Goal: Find specific page/section: Find specific page/section

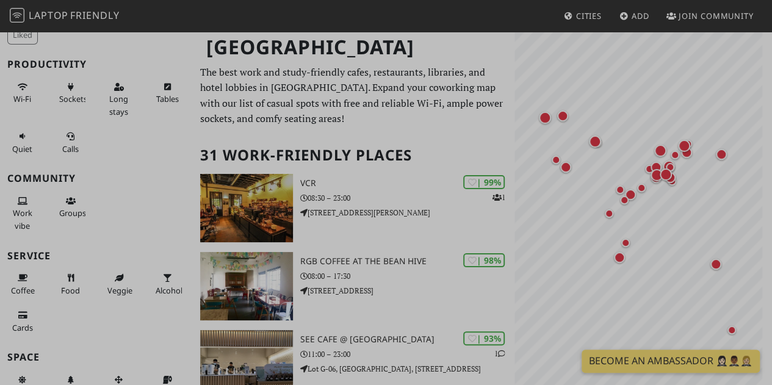
scroll to position [90, 0]
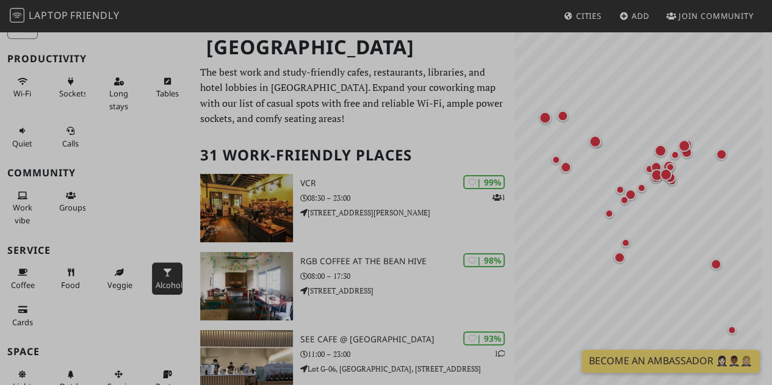
click at [162, 269] on icon at bounding box center [167, 273] width 10 height 8
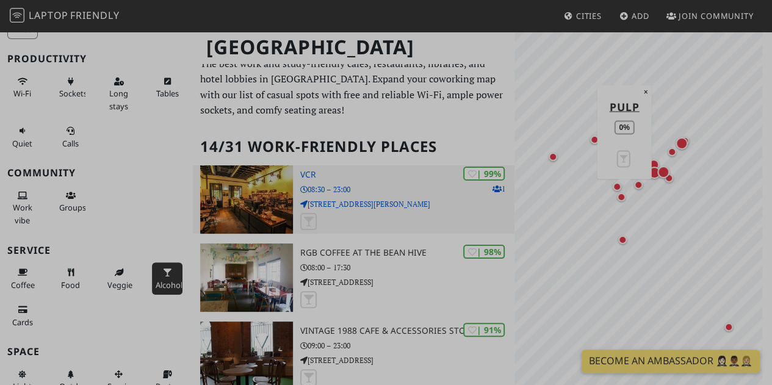
scroll to position [0, 0]
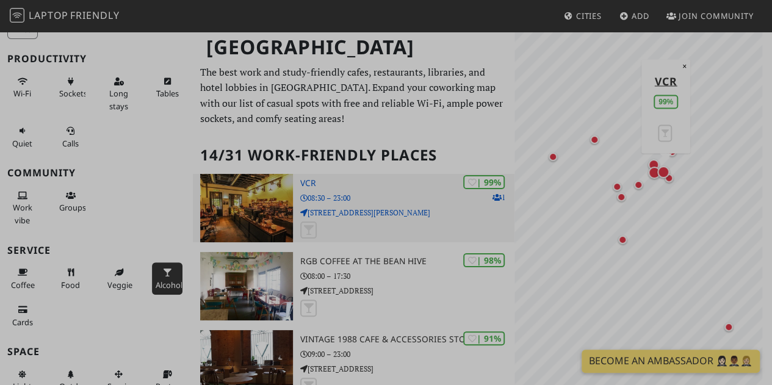
click at [311, 181] on h3 "VCR" at bounding box center [407, 183] width 214 height 10
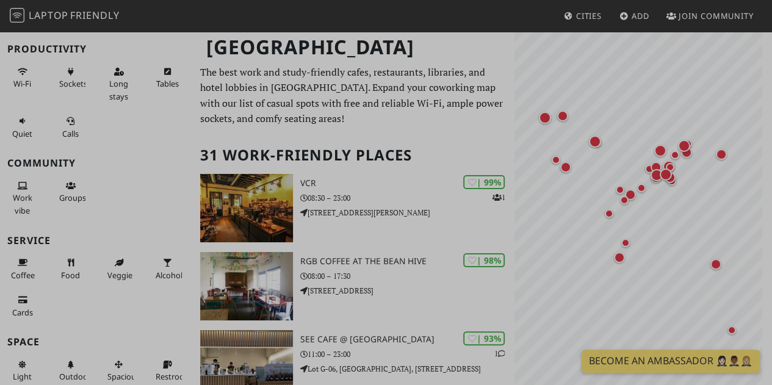
scroll to position [101, 0]
click at [153, 259] on button "Alcohol" at bounding box center [167, 268] width 31 height 32
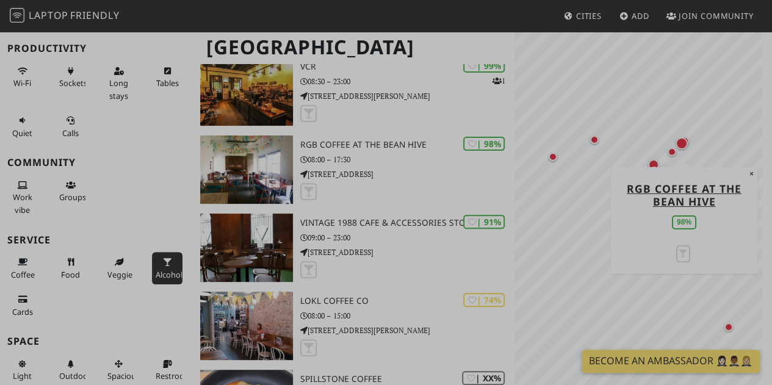
scroll to position [0, 0]
